Goal: Task Accomplishment & Management: Manage account settings

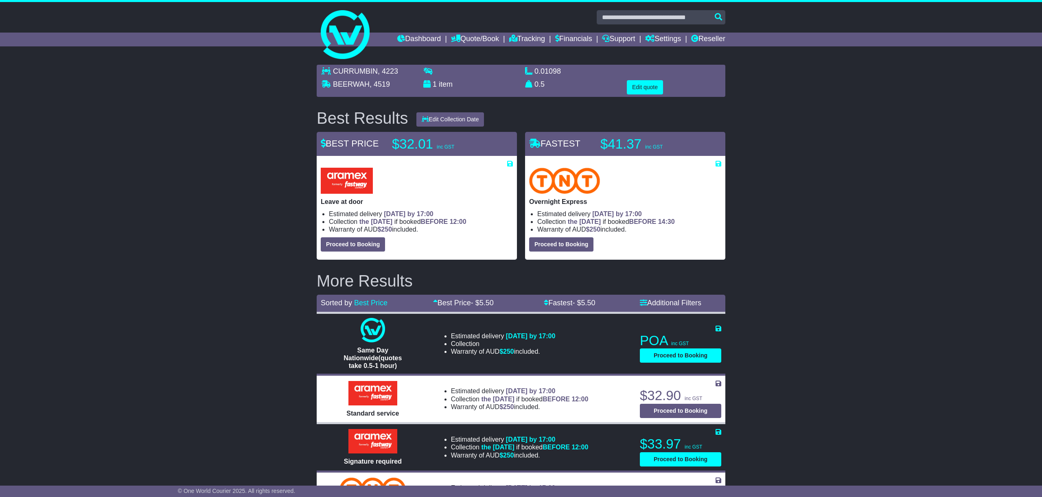
click at [407, 40] on link "Dashboard" at bounding box center [419, 40] width 44 height 14
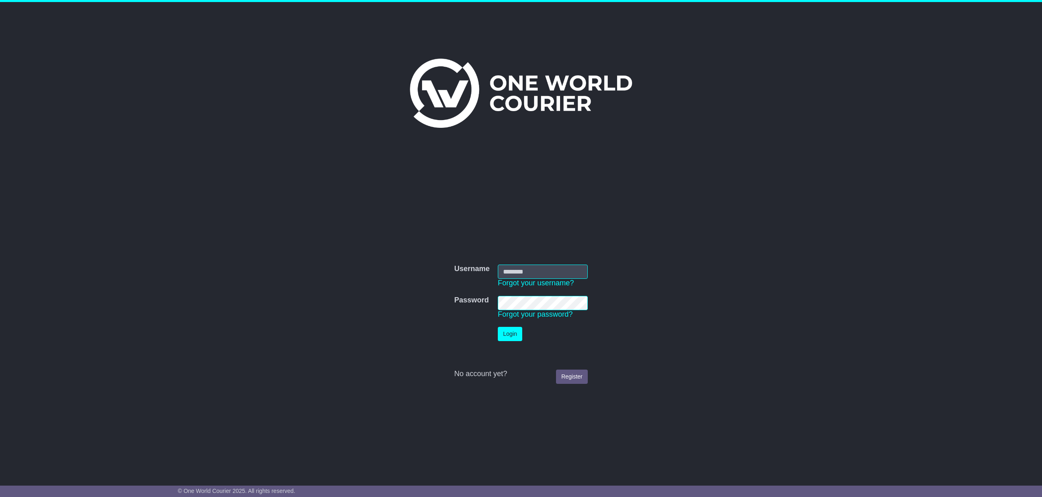
click at [517, 269] on input "Username" at bounding box center [543, 272] width 90 height 14
click at [511, 337] on button "Login" at bounding box center [510, 334] width 24 height 14
type input "**********"
click at [517, 335] on button "Login" at bounding box center [510, 334] width 24 height 14
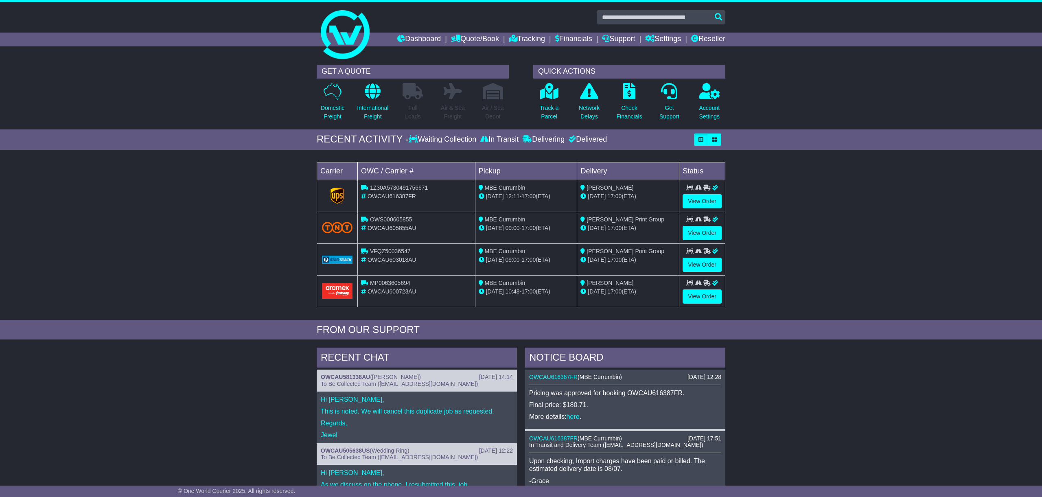
click at [299, 195] on div "Loading... No bookings found Carrier OWC / Carrier # Pickup Delivery Status 1Z3…" at bounding box center [521, 237] width 1042 height 166
